Goal: Task Accomplishment & Management: Manage account settings

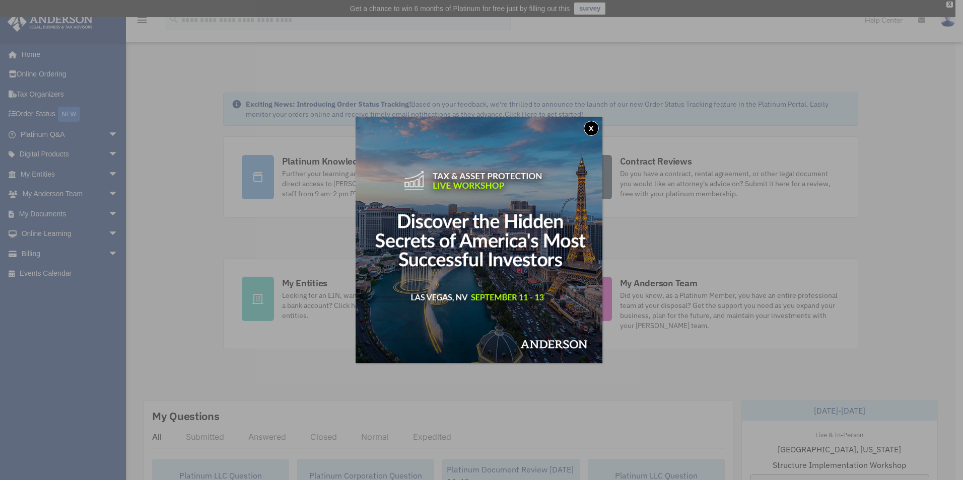
click at [586, 124] on img at bounding box center [479, 240] width 247 height 247
click at [592, 127] on button "x" at bounding box center [591, 128] width 15 height 15
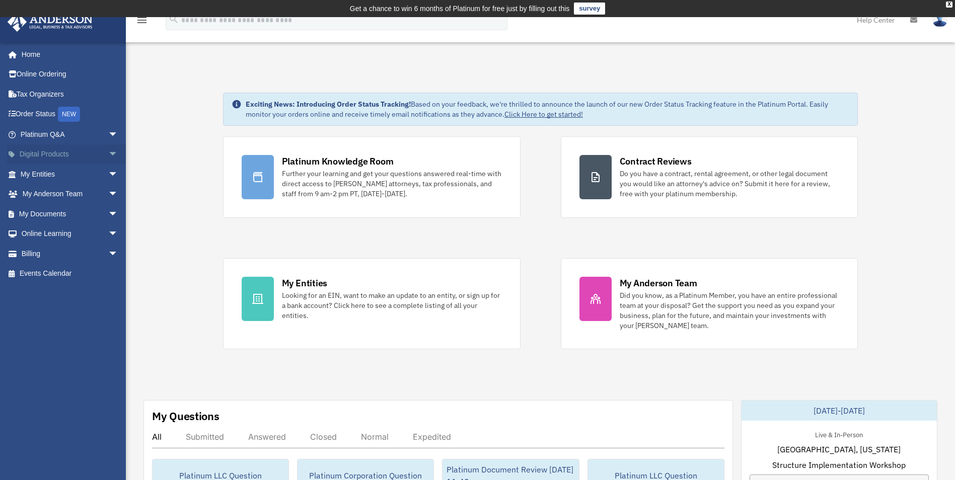
click at [108, 150] on span "arrow_drop_down" at bounding box center [118, 155] width 20 height 21
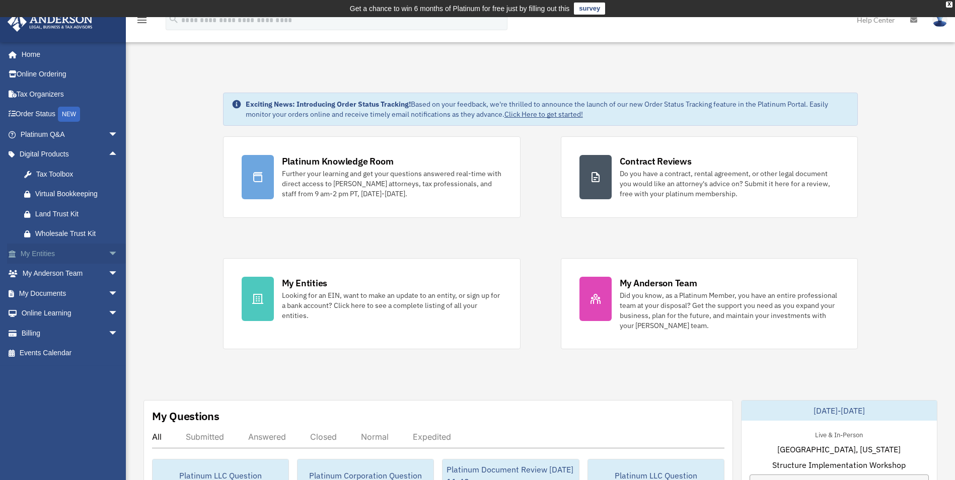
click at [66, 247] on link "My Entities arrow_drop_down" at bounding box center [70, 254] width 126 height 20
click at [108, 253] on span "arrow_drop_down" at bounding box center [118, 254] width 20 height 21
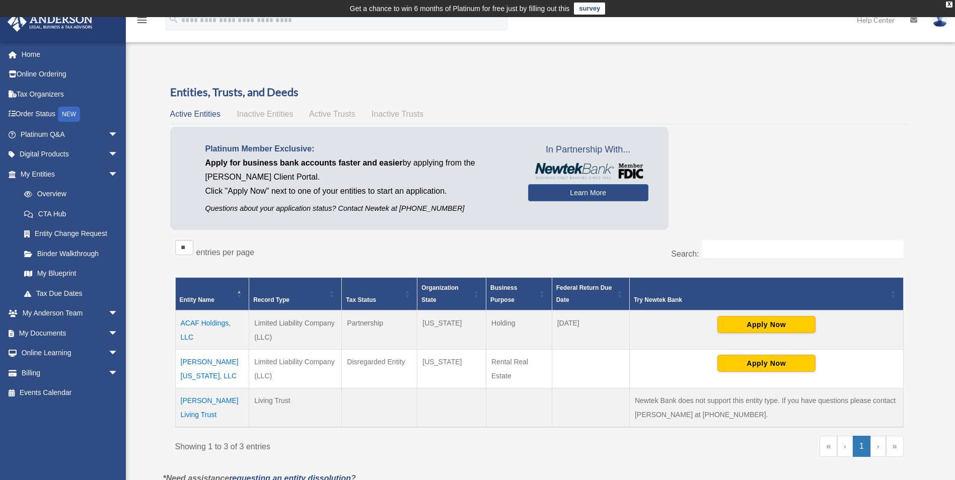
click at [192, 323] on td "ACAF Holdings, LLC" at bounding box center [212, 330] width 74 height 39
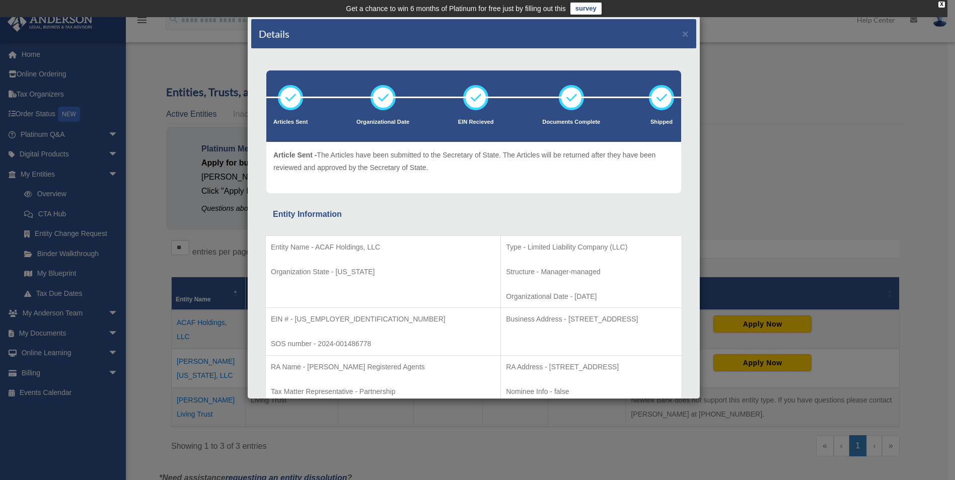
click at [57, 432] on div "Details × Articles Sent Organizational Date" at bounding box center [477, 240] width 955 height 480
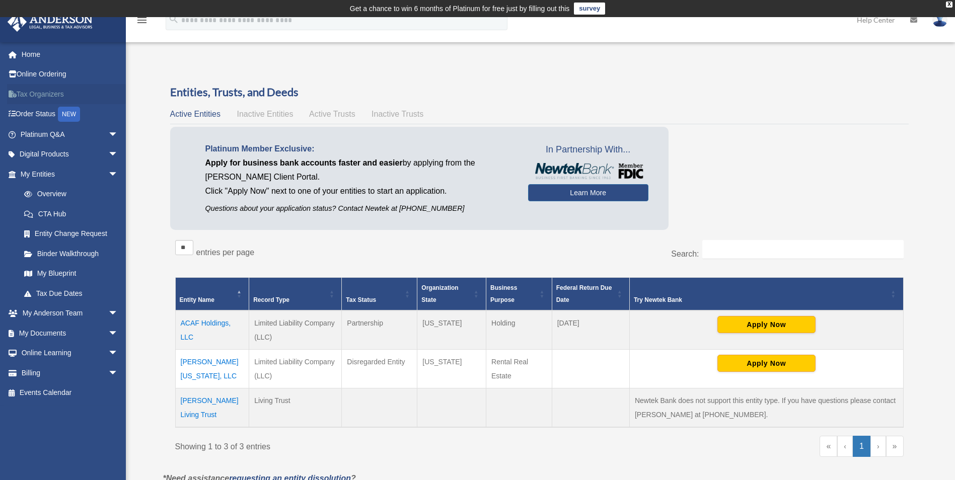
click at [47, 89] on link "Tax Organizers" at bounding box center [70, 94] width 126 height 20
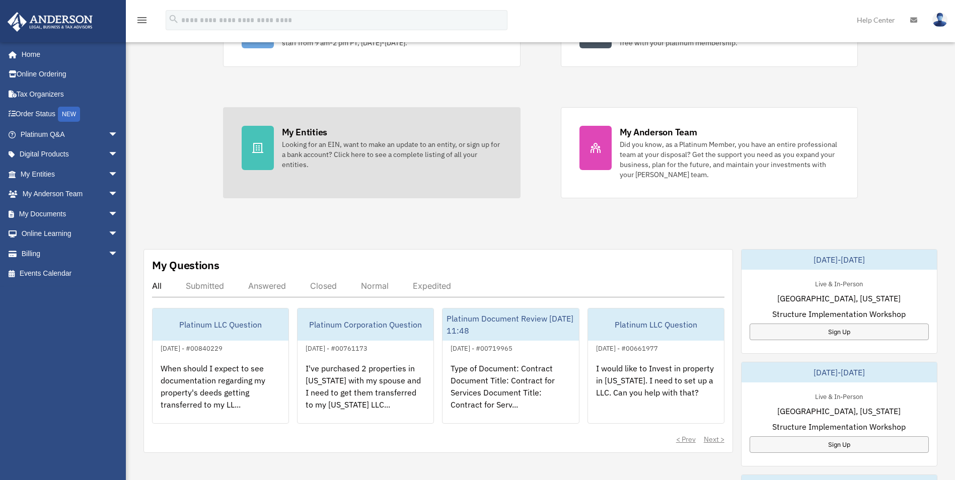
scroll to position [201, 0]
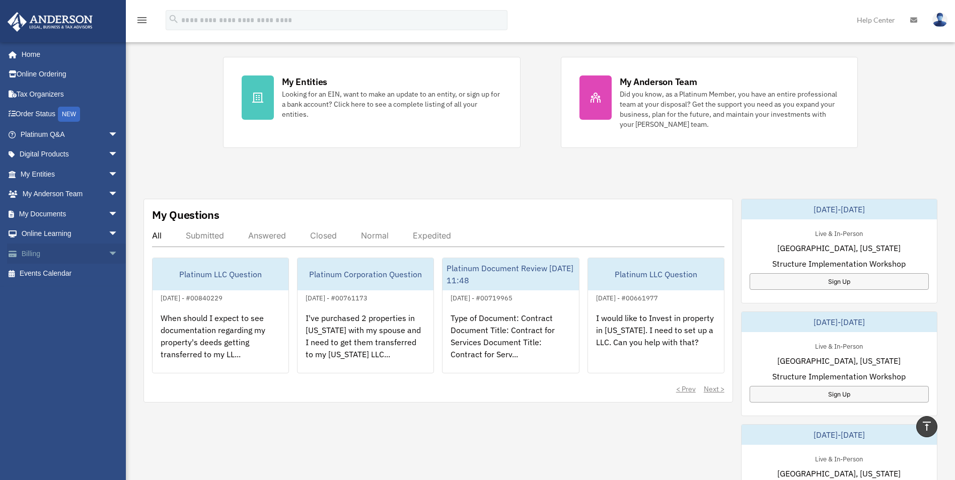
click at [115, 257] on span "arrow_drop_down" at bounding box center [118, 254] width 20 height 21
click at [108, 233] on span "arrow_drop_down" at bounding box center [118, 234] width 20 height 21
click at [114, 212] on span "arrow_drop_down" at bounding box center [118, 214] width 20 height 21
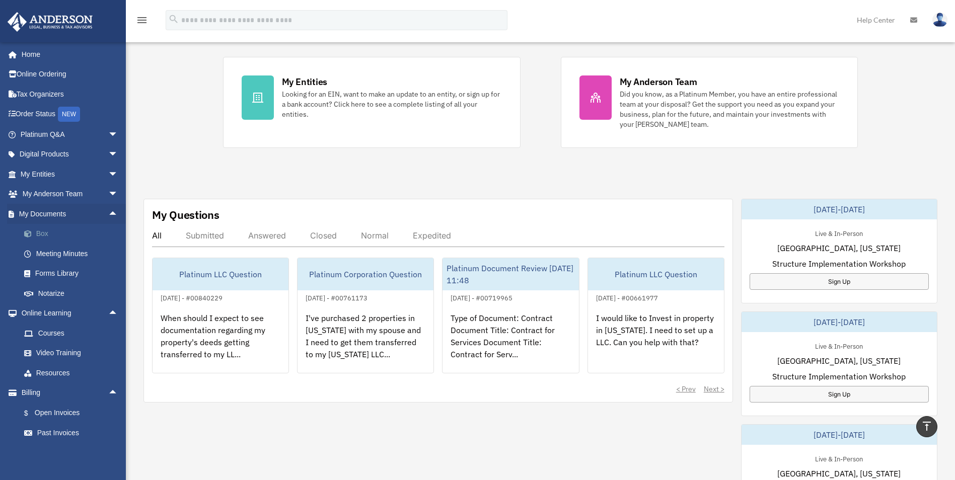
click at [54, 228] on link "Box" at bounding box center [73, 234] width 119 height 20
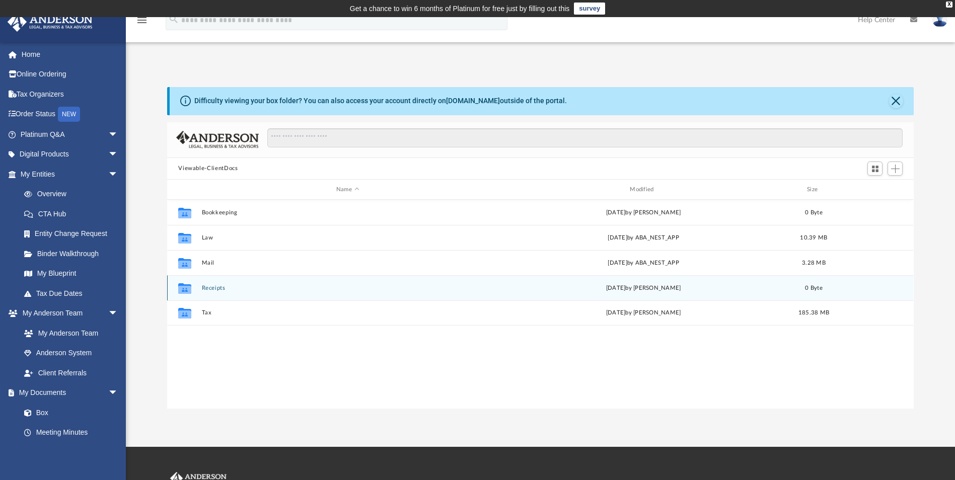
scroll to position [222, 739]
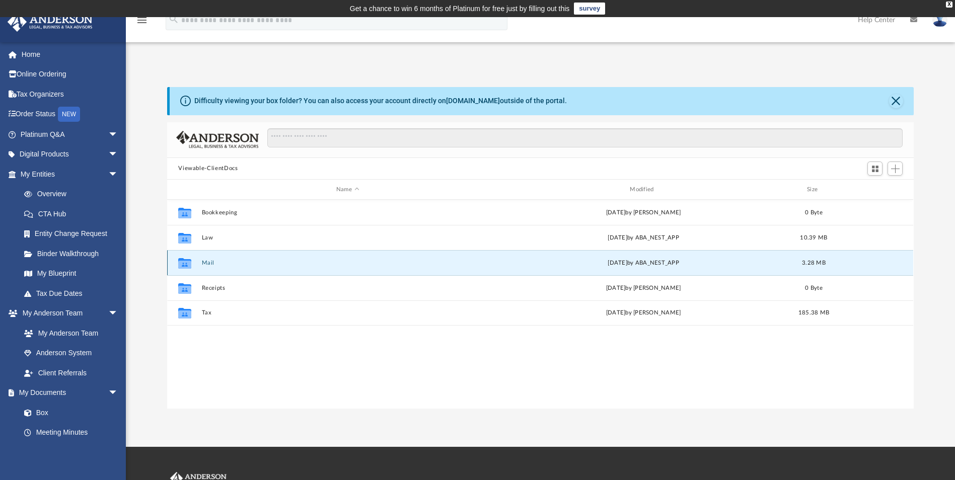
click at [205, 262] on button "Mail" at bounding box center [348, 263] width 292 height 7
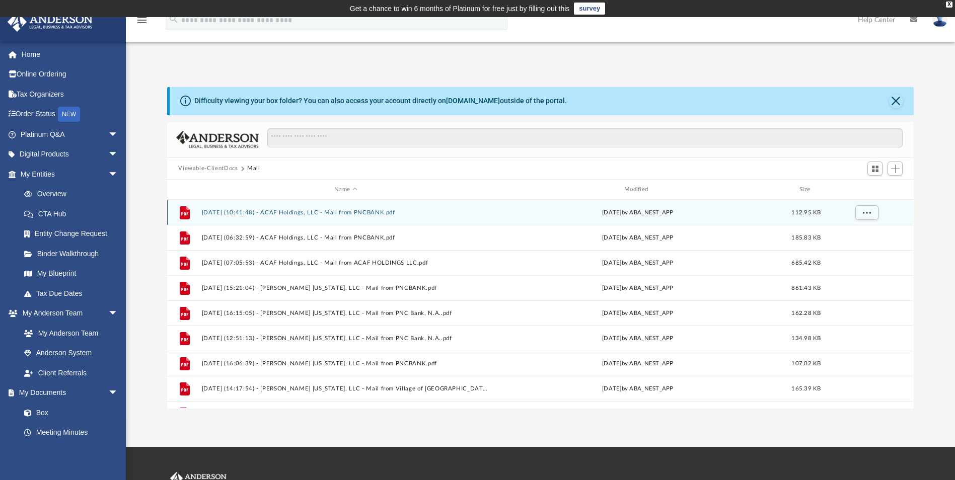
click at [272, 213] on button "2024.08.15 (10:41:48) - ACAF Holdings, LLC - Mail from PNCBANK.pdf" at bounding box center [346, 212] width 288 height 7
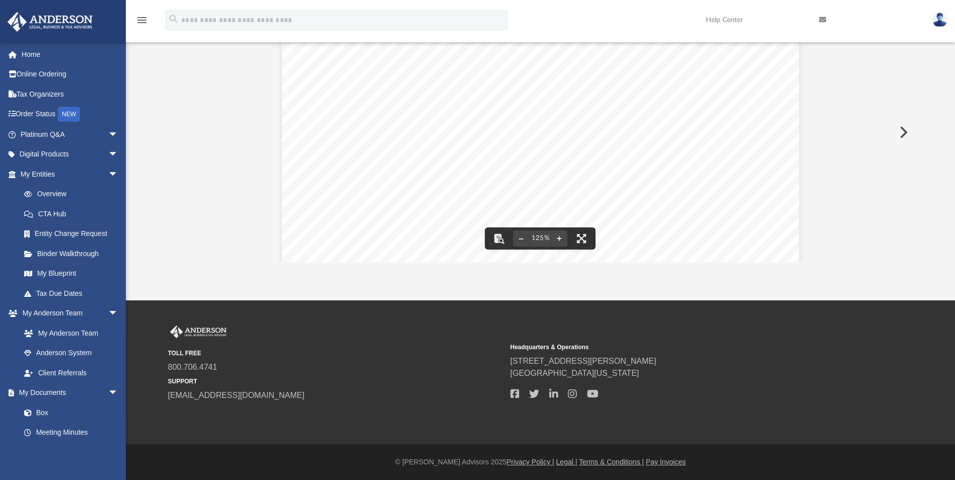
scroll to position [219, 0]
click at [903, 129] on button "Preview" at bounding box center [903, 132] width 22 height 28
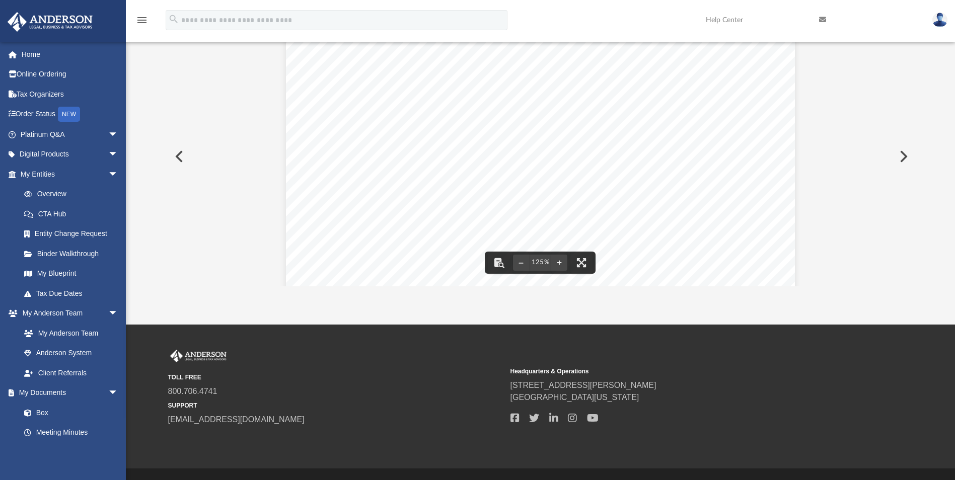
click at [897, 154] on button "Preview" at bounding box center [903, 157] width 22 height 28
click at [903, 156] on button "Preview" at bounding box center [903, 157] width 22 height 28
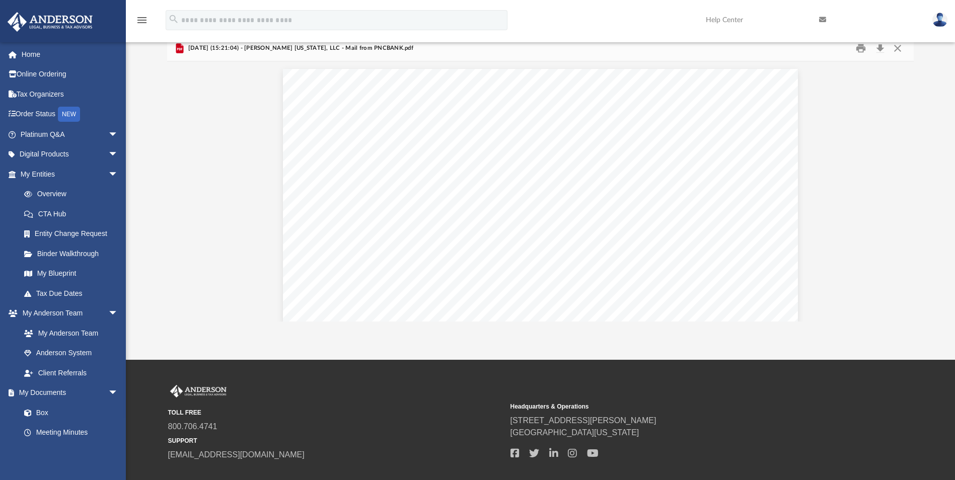
scroll to position [72, 0]
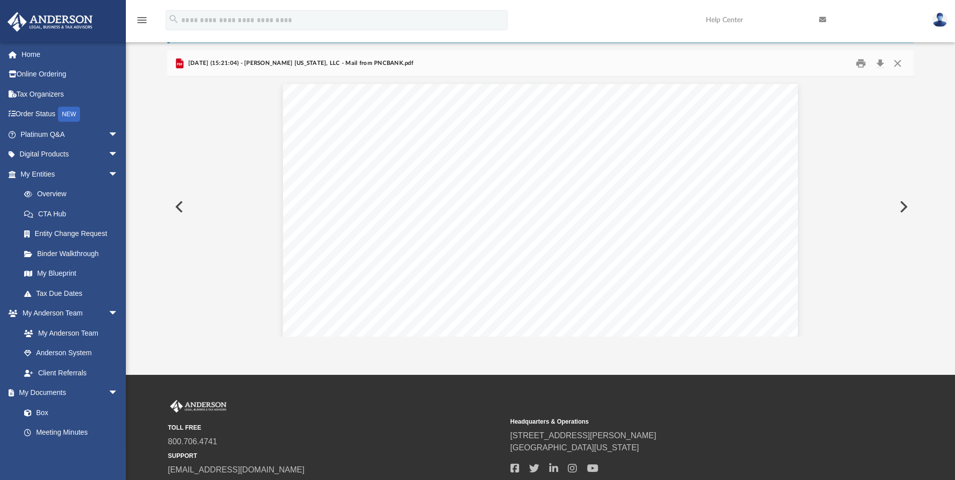
click at [903, 205] on button "Preview" at bounding box center [903, 207] width 22 height 28
click at [897, 64] on button "Close" at bounding box center [898, 63] width 18 height 16
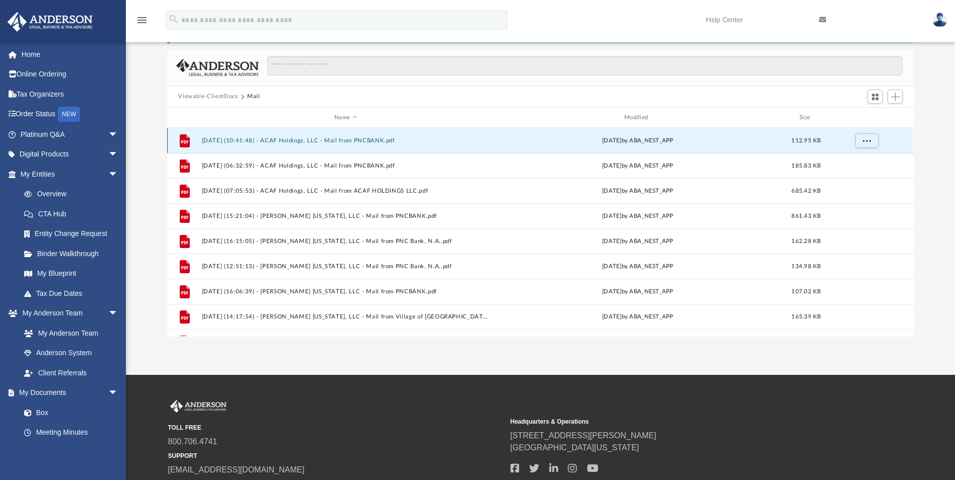
click at [341, 140] on button "2024.08.15 (10:41:48) - ACAF Holdings, LLC - Mail from PNCBANK.pdf" at bounding box center [346, 140] width 288 height 7
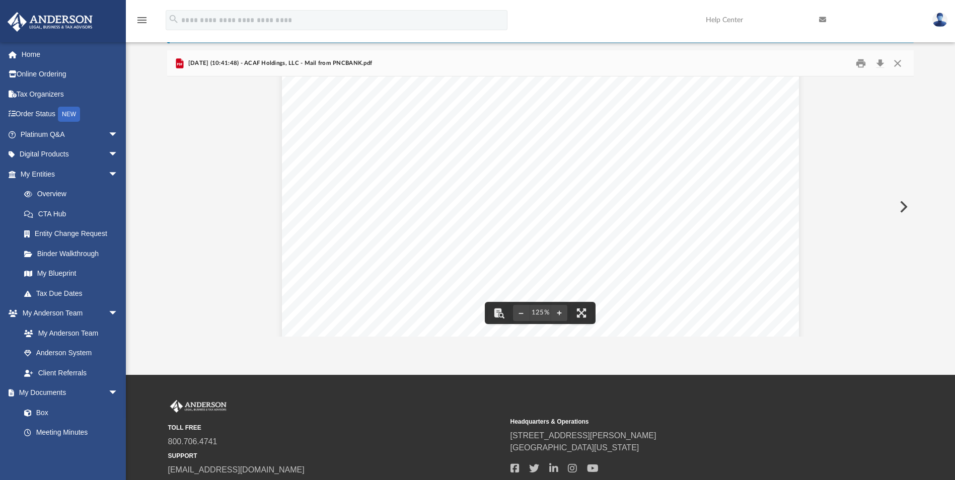
scroll to position [0, 0]
click at [841, 207] on div "Document Viewer" at bounding box center [540, 417] width 746 height 680
click at [898, 63] on button "Close" at bounding box center [898, 63] width 18 height 16
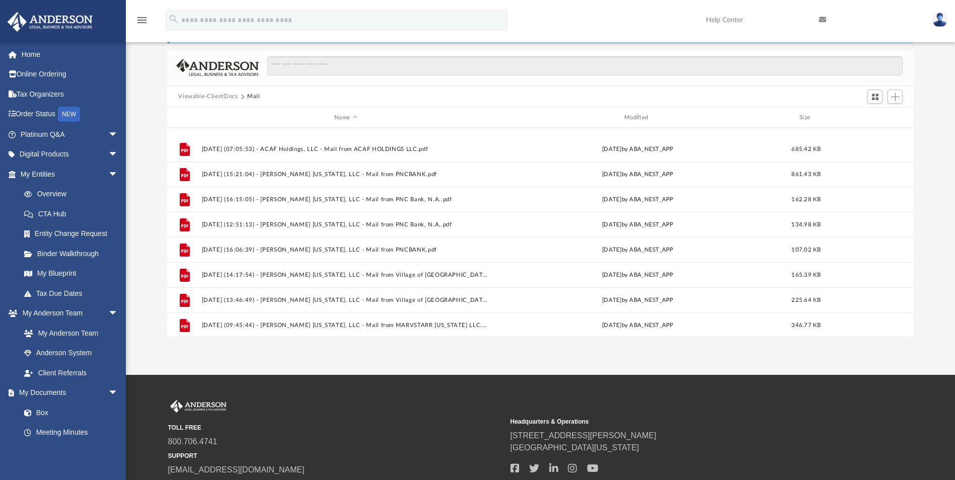
scroll to position [94, 0]
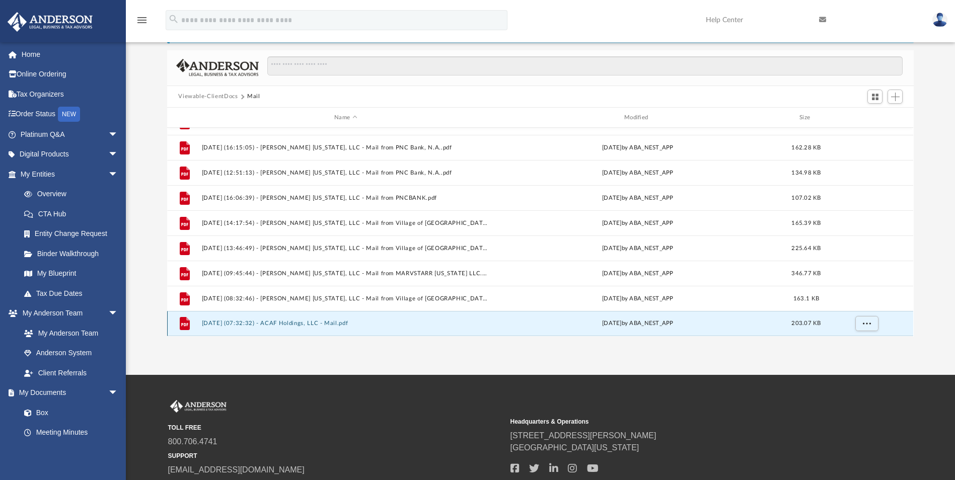
click at [333, 323] on button "2025.09.02 (07:32:32) - ACAF Holdings, LLC - Mail.pdf" at bounding box center [346, 324] width 288 height 7
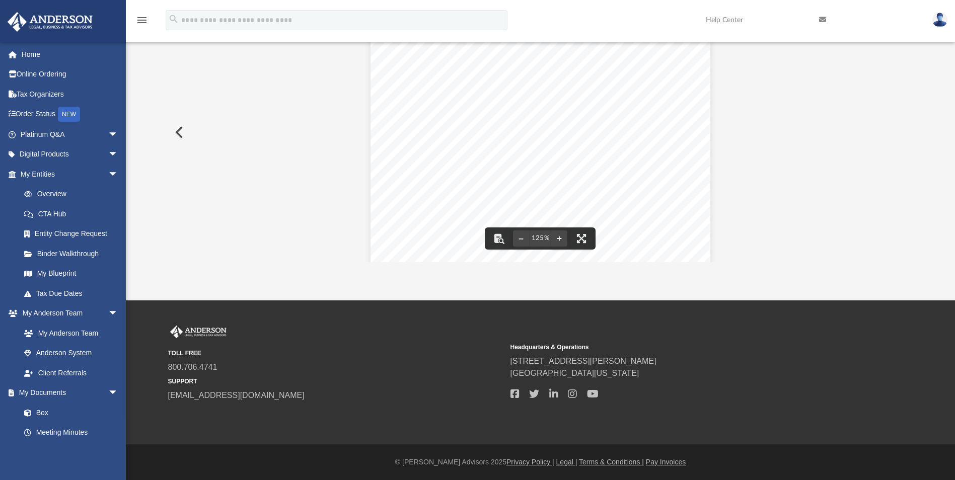
scroll to position [0, 0]
